Goal: Information Seeking & Learning: Understand process/instructions

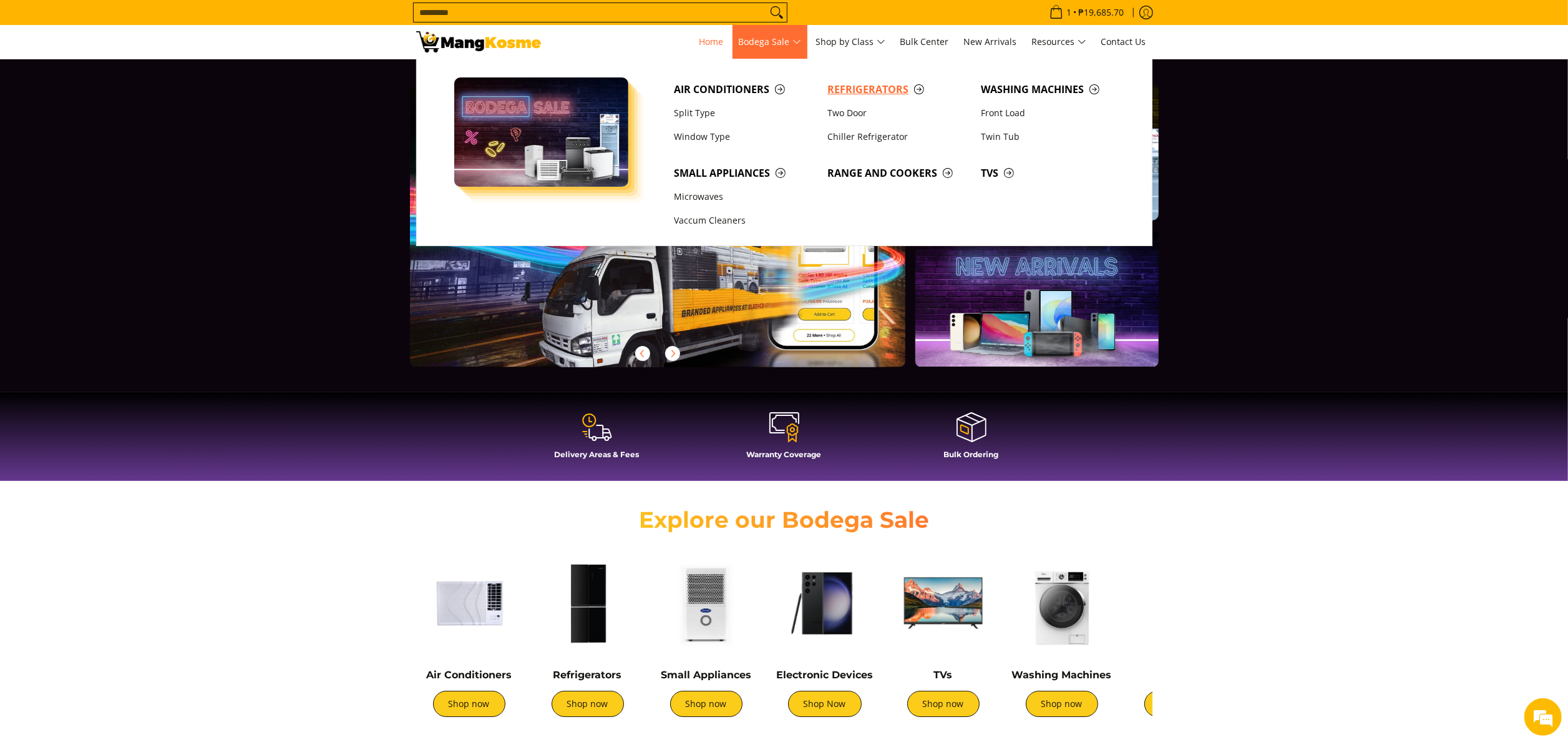
click at [852, 91] on span "Refrigerators" at bounding box center [898, 89] width 141 height 15
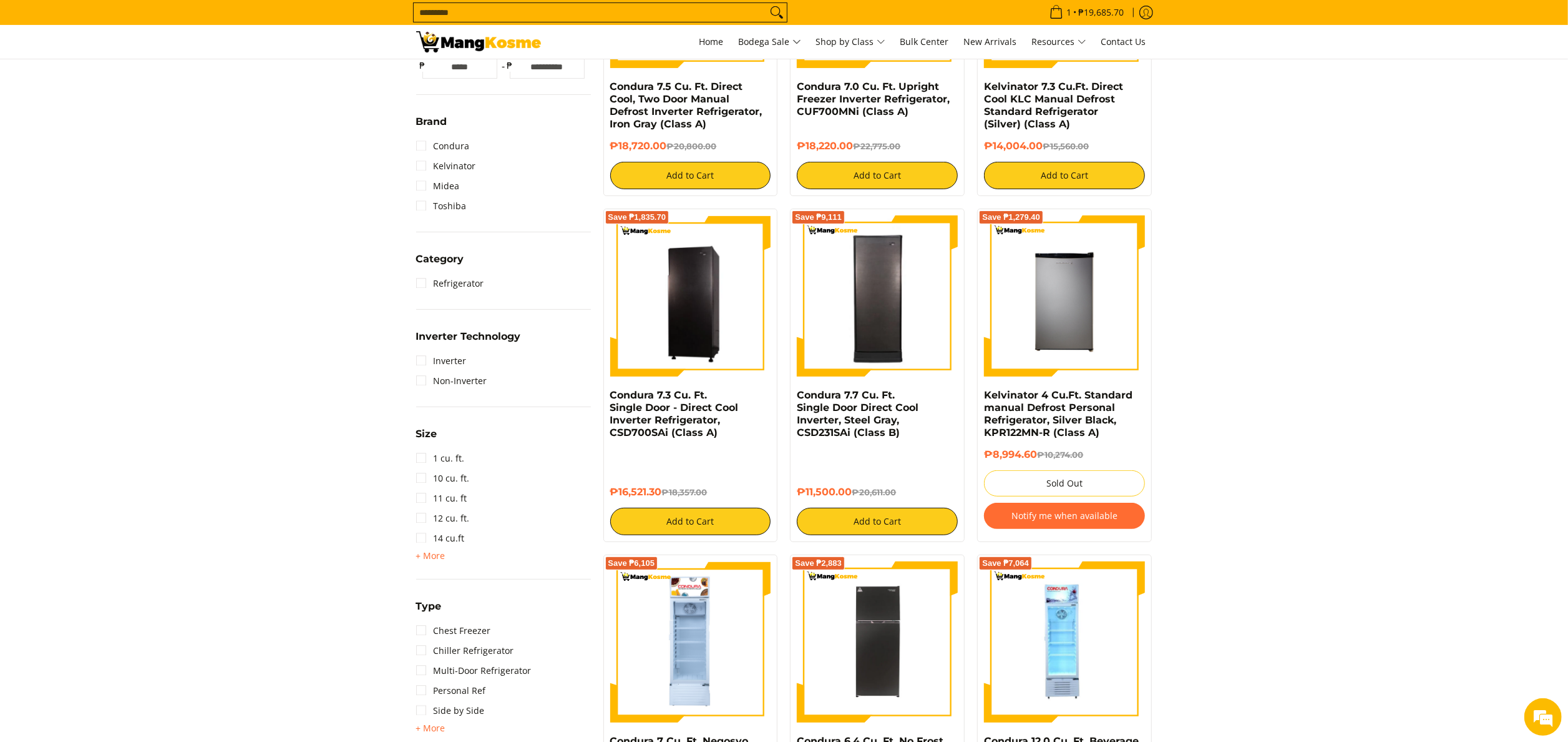
scroll to position [250, 0]
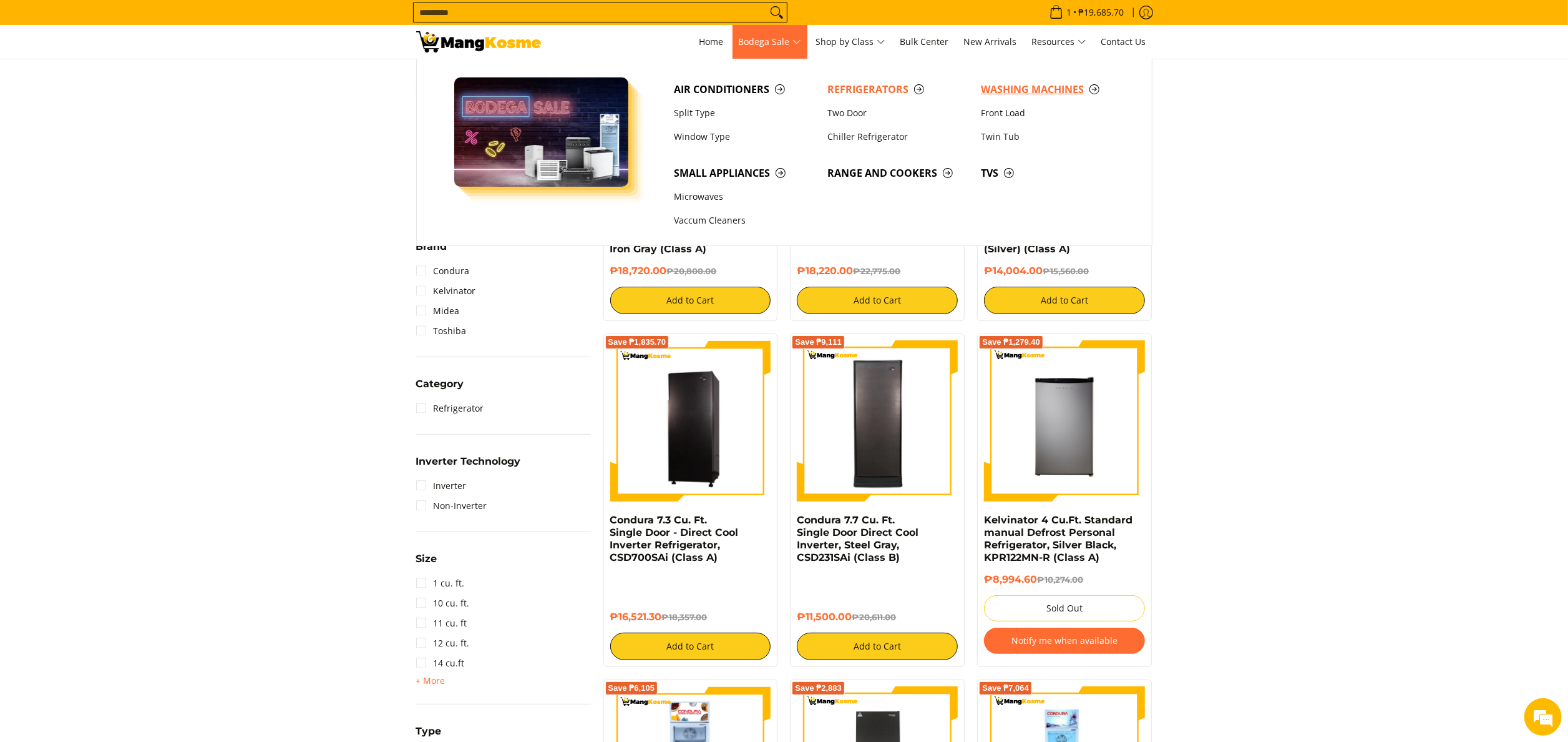
click at [1047, 78] on link "Washing Machines" at bounding box center [1051, 89] width 153 height 24
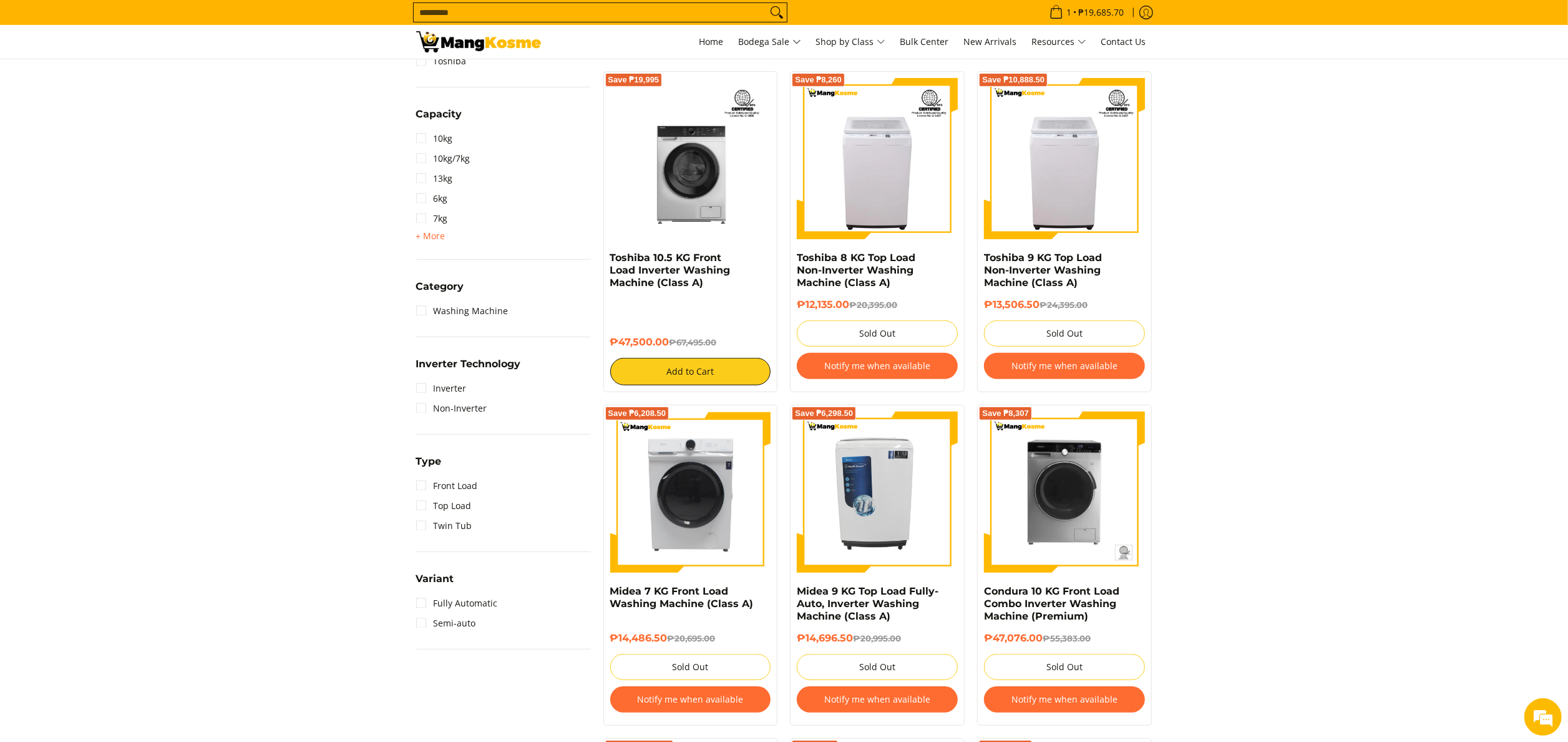
click at [438, 31] on img at bounding box center [479, 42] width 125 height 21
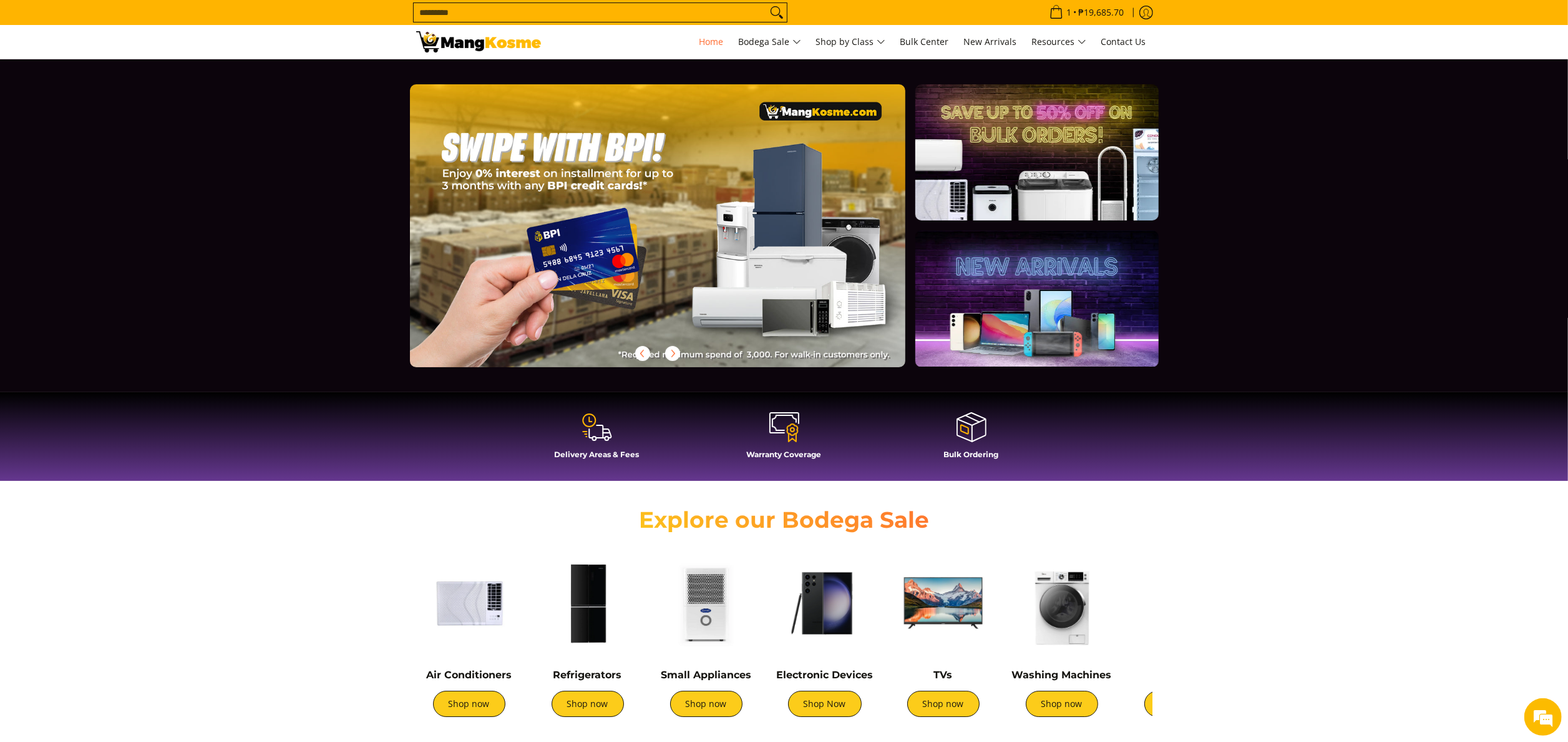
scroll to position [0, 1528]
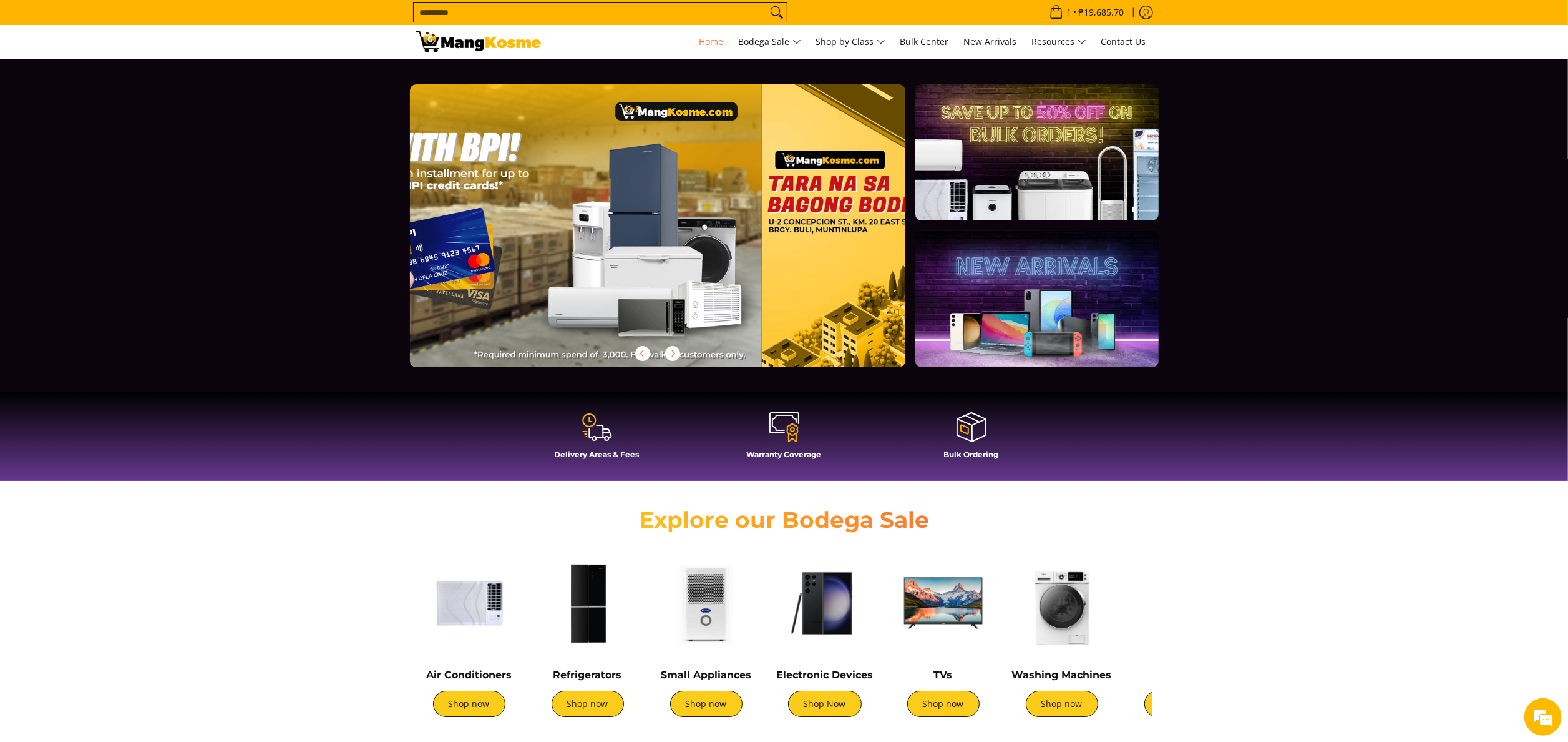
scroll to position [0, 648]
